Goal: Information Seeking & Learning: Learn about a topic

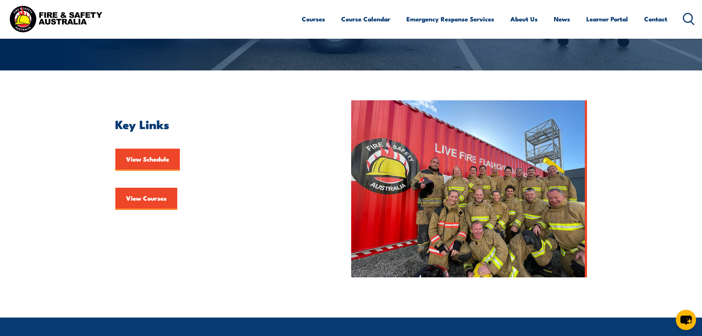
scroll to position [147, 0]
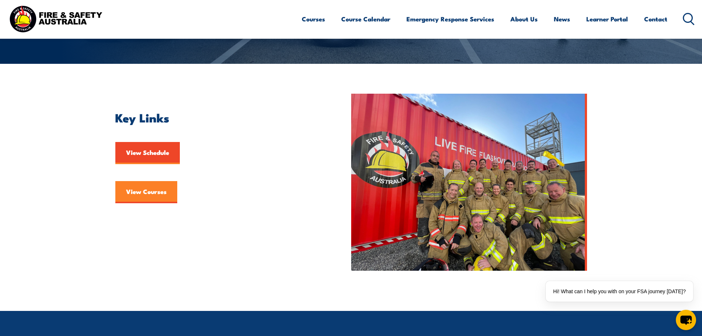
click at [141, 196] on link "View Courses" at bounding box center [146, 192] width 62 height 22
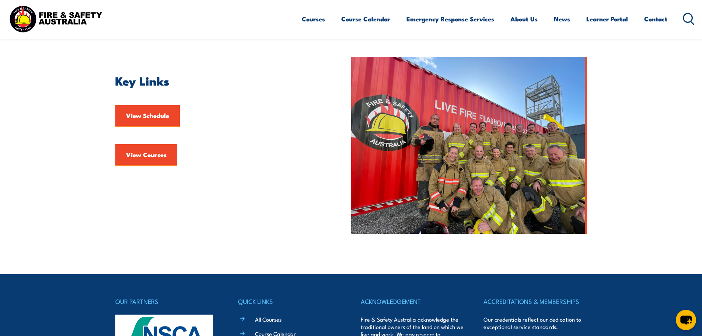
scroll to position [221, 0]
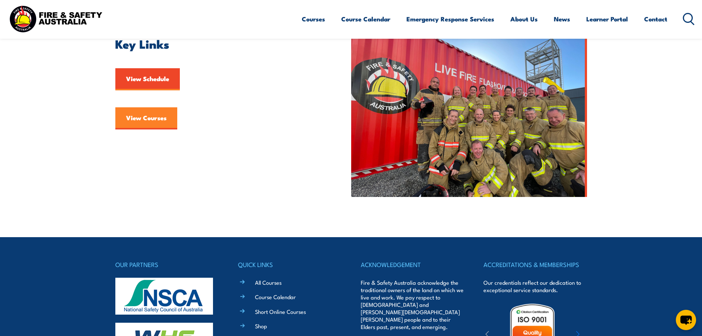
click at [160, 117] on link "View Courses" at bounding box center [146, 118] width 62 height 22
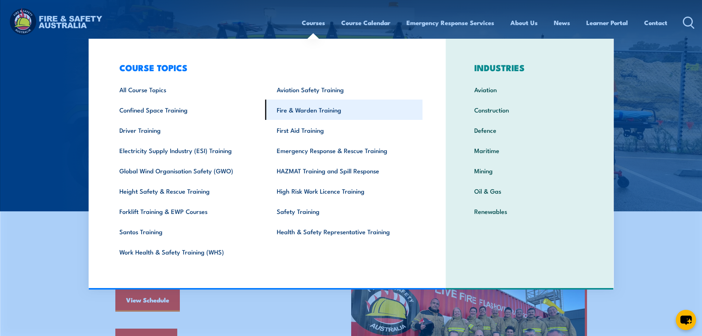
click at [303, 116] on link "Fire & Warden Training" at bounding box center [343, 109] width 157 height 20
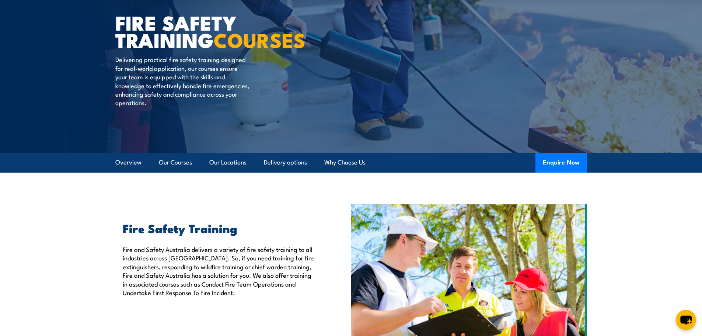
scroll to position [37, 0]
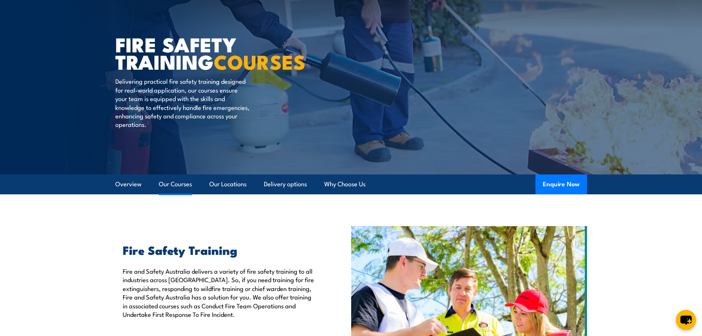
click at [173, 183] on link "Our Courses" at bounding box center [175, 184] width 33 height 20
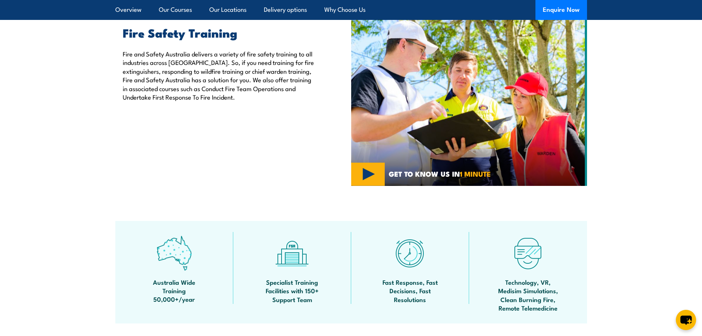
scroll to position [227, 0]
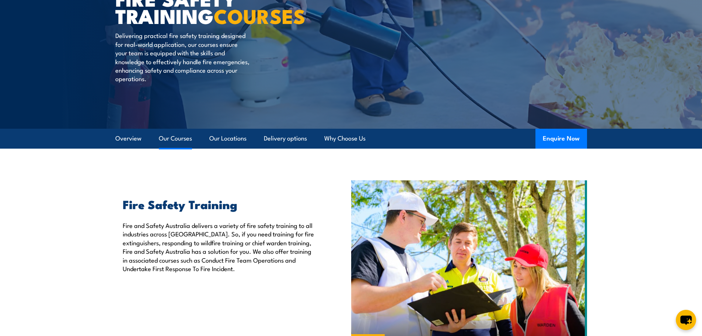
scroll to position [81, 0]
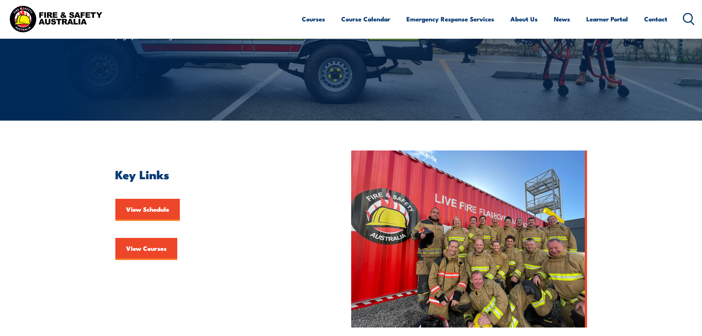
scroll to position [147, 0]
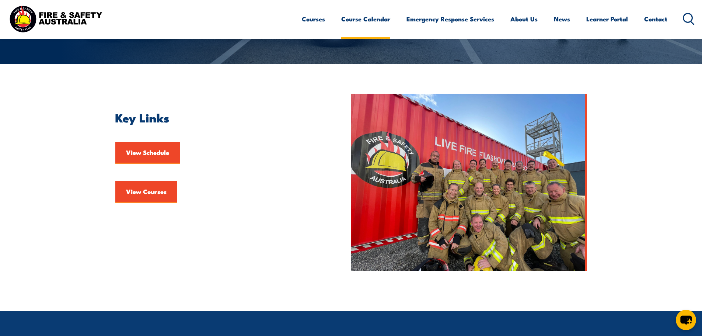
click at [351, 18] on link "Course Calendar" at bounding box center [365, 19] width 49 height 20
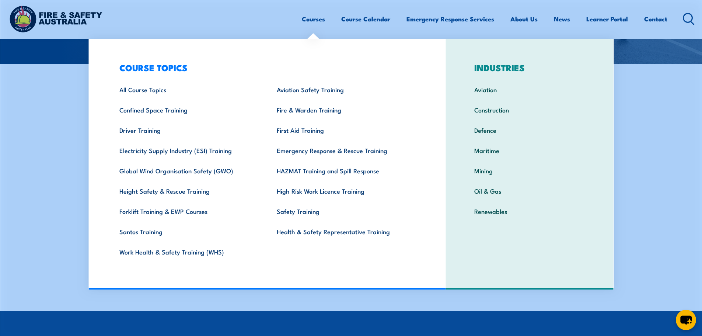
click at [311, 19] on link "Courses" at bounding box center [313, 19] width 23 height 20
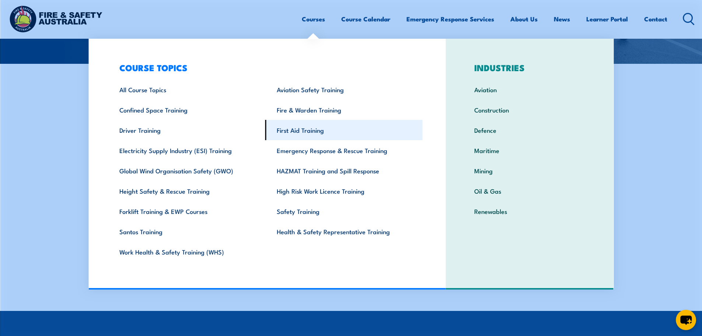
click at [304, 128] on link "First Aid Training" at bounding box center [343, 130] width 157 height 20
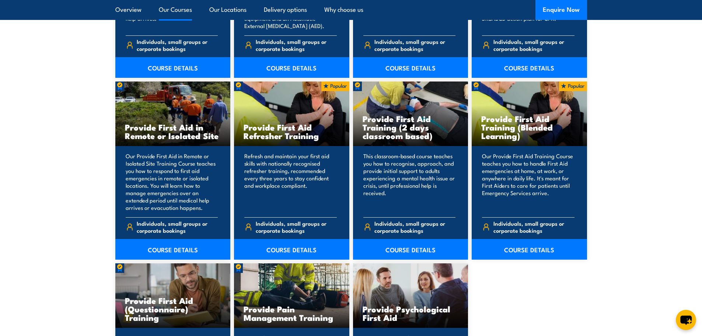
scroll to position [1068, 0]
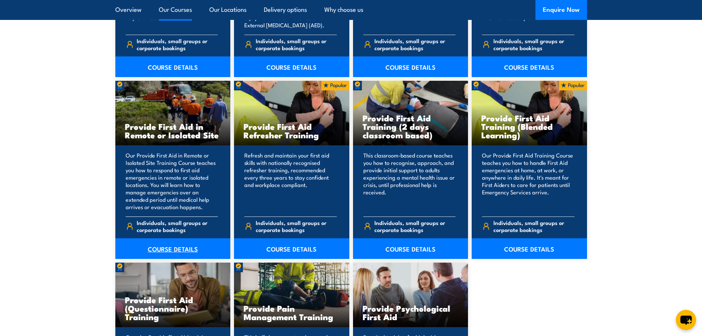
click at [171, 251] on link "COURSE DETAILS" at bounding box center [172, 248] width 115 height 21
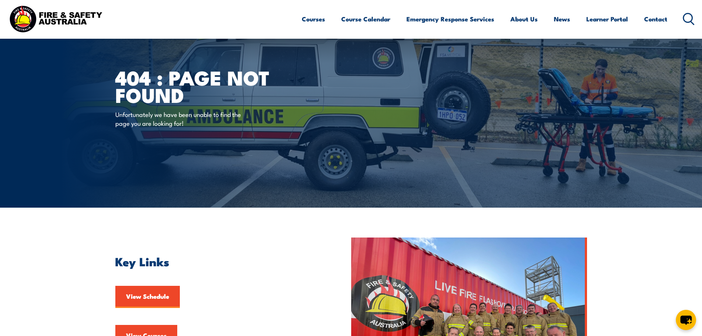
scroll to position [3, 0]
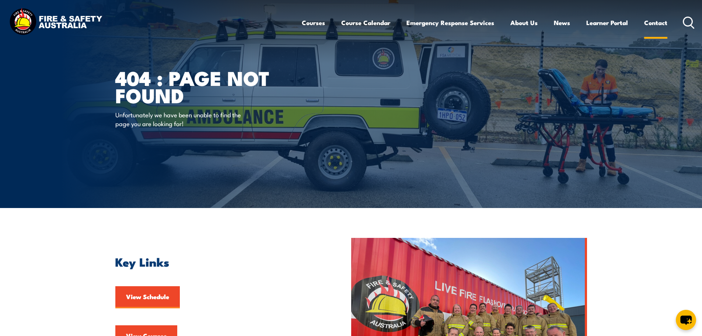
click at [652, 22] on link "Contact" at bounding box center [655, 23] width 23 height 20
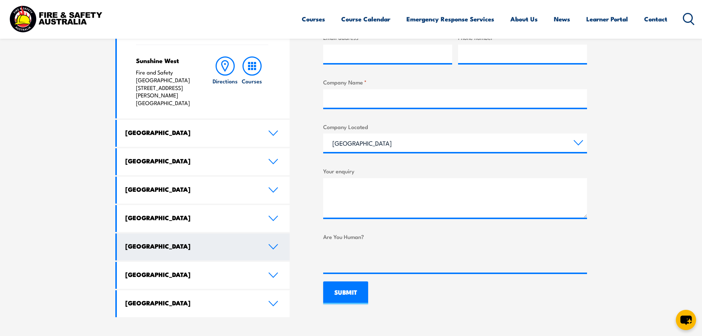
scroll to position [368, 0]
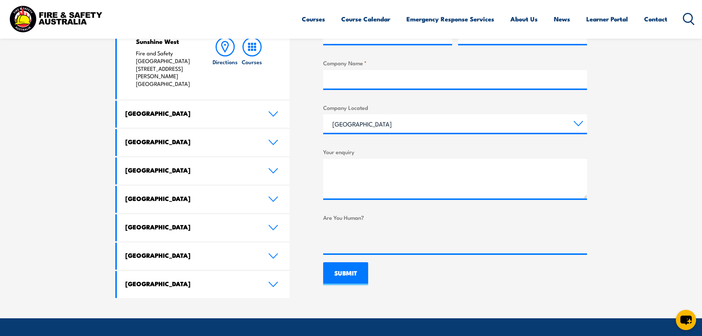
click at [174, 186] on link "[GEOGRAPHIC_DATA]" at bounding box center [203, 199] width 173 height 27
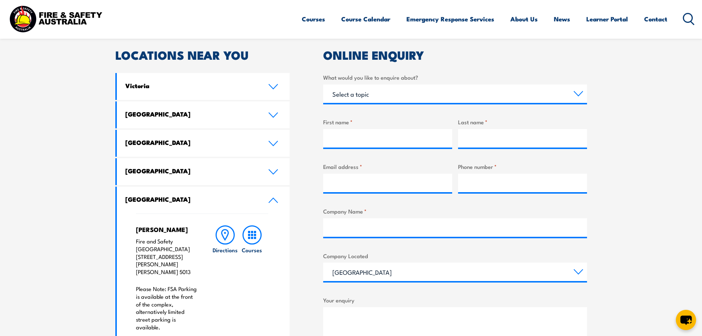
scroll to position [221, 0]
